Goal: Register for event/course

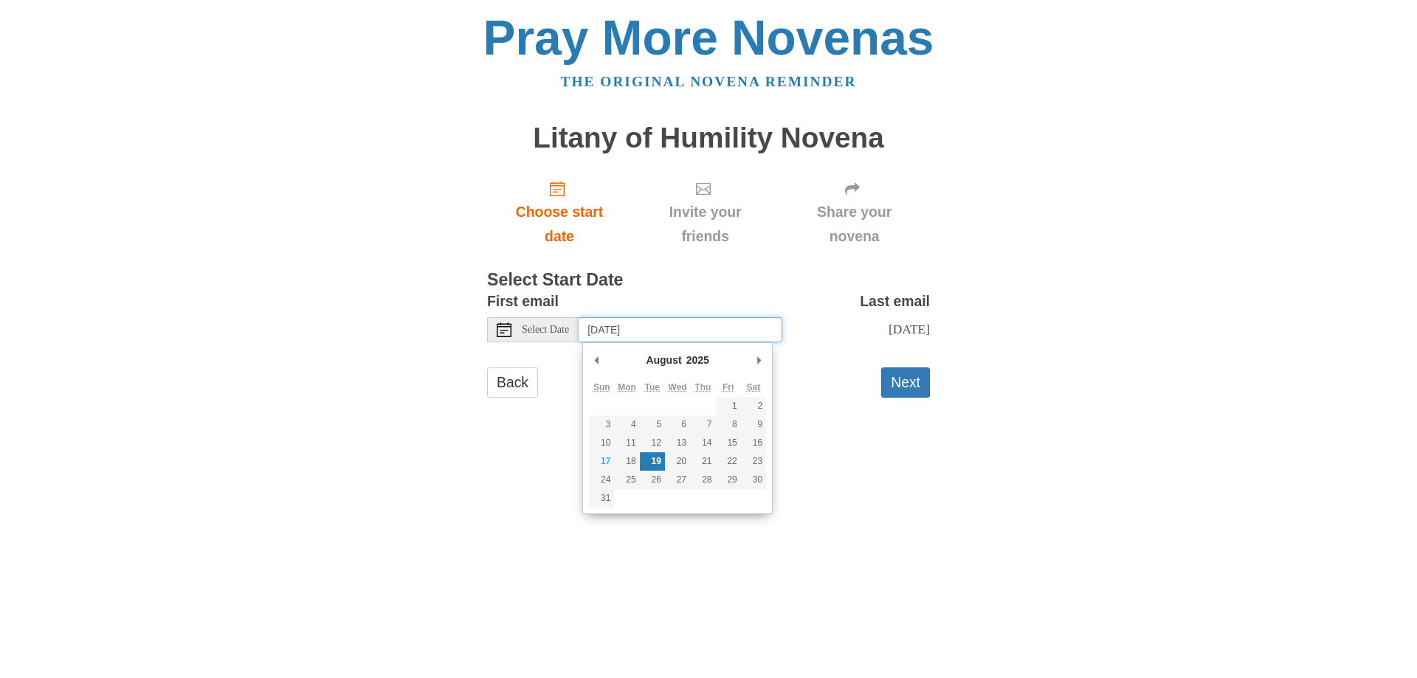
click at [703, 327] on input "Tuesday, August 19th" at bounding box center [681, 329] width 204 height 25
type input "Sunday, August 17th"
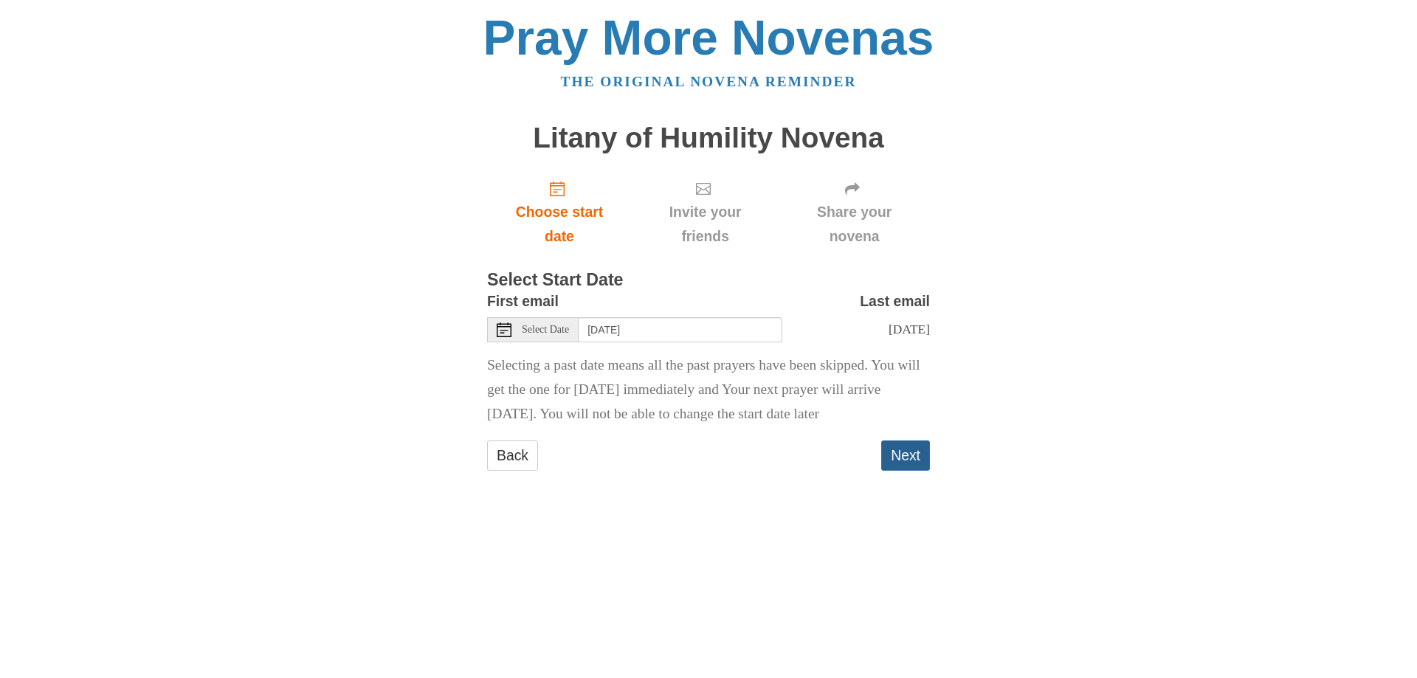
click at [918, 452] on button "Next" at bounding box center [905, 456] width 49 height 30
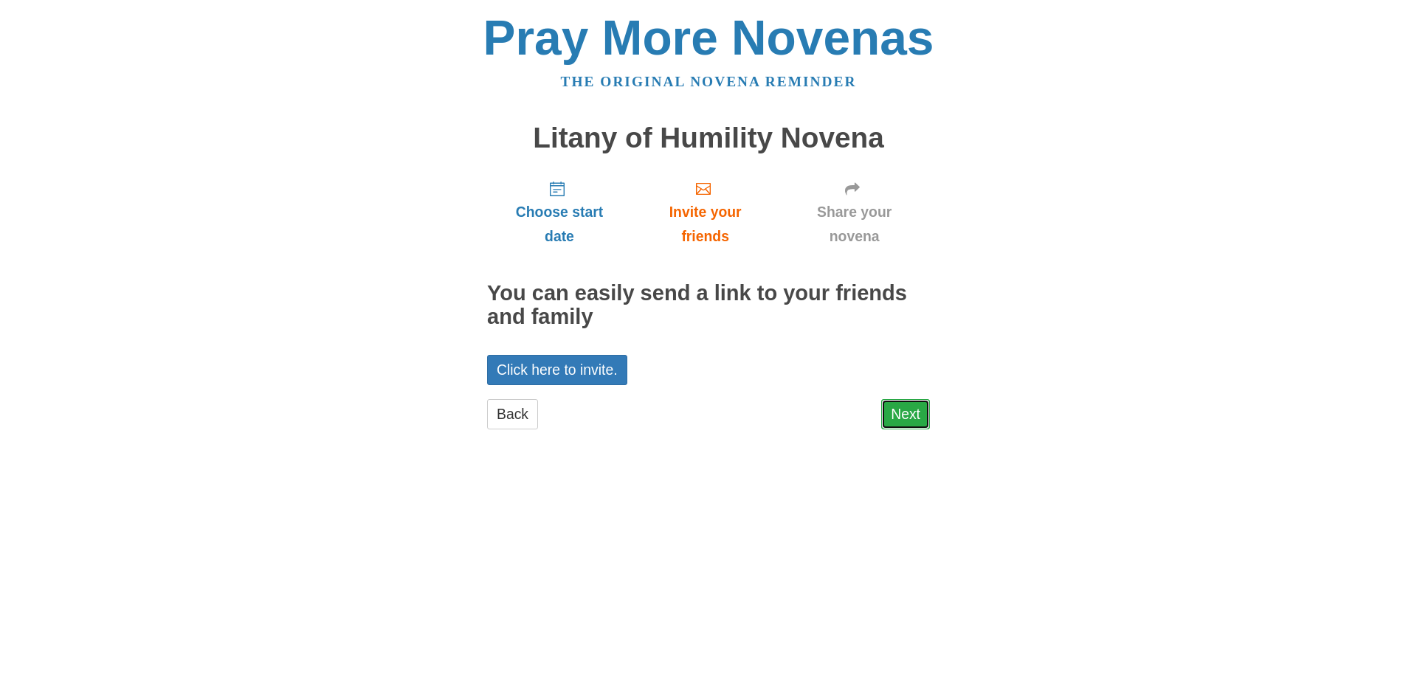
click at [900, 413] on link "Next" at bounding box center [905, 414] width 49 height 30
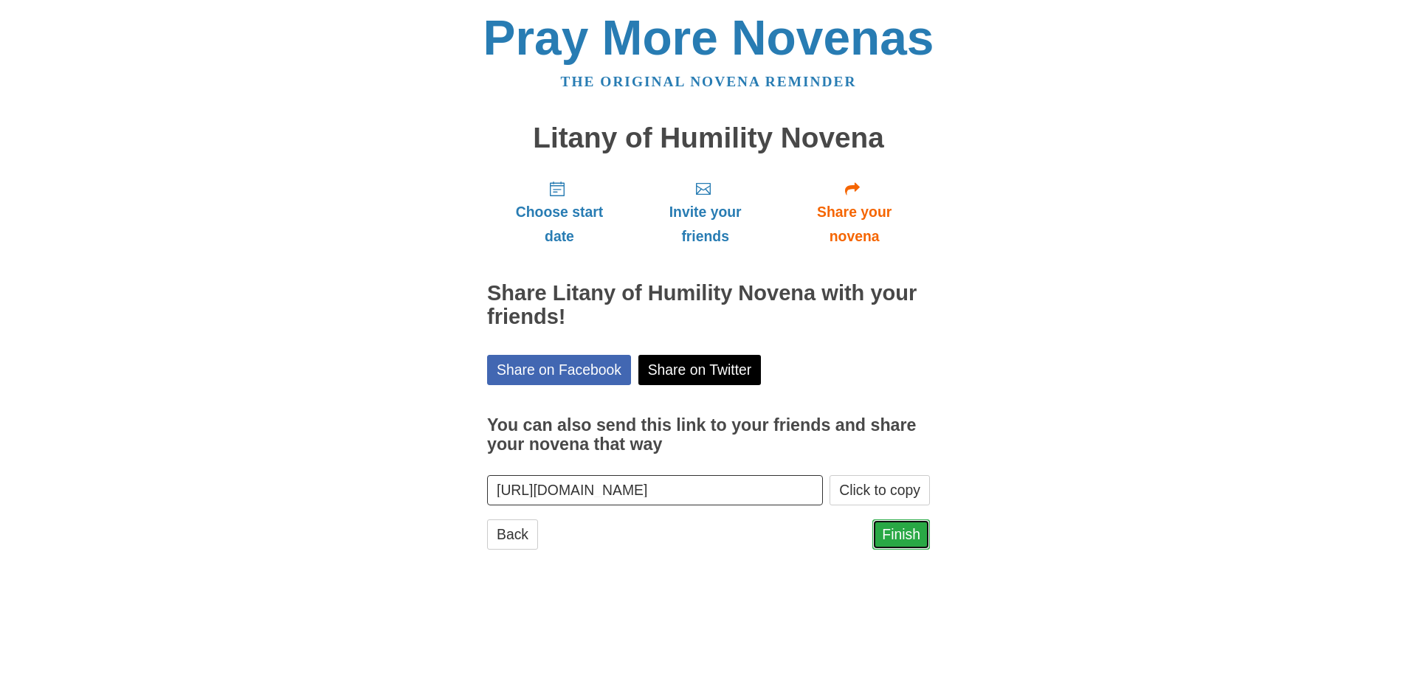
click at [909, 537] on link "Finish" at bounding box center [901, 535] width 58 height 30
